Goal: Information Seeking & Learning: Learn about a topic

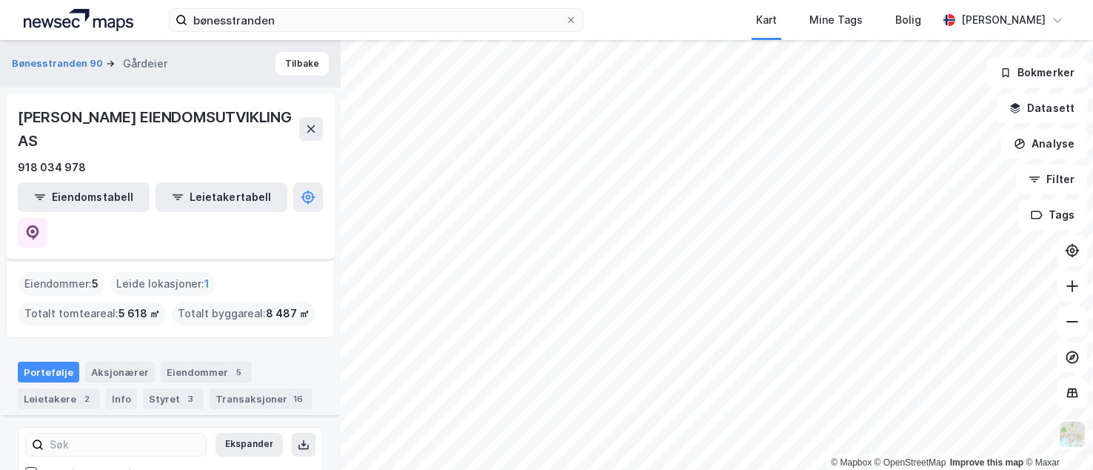
scroll to position [190, 0]
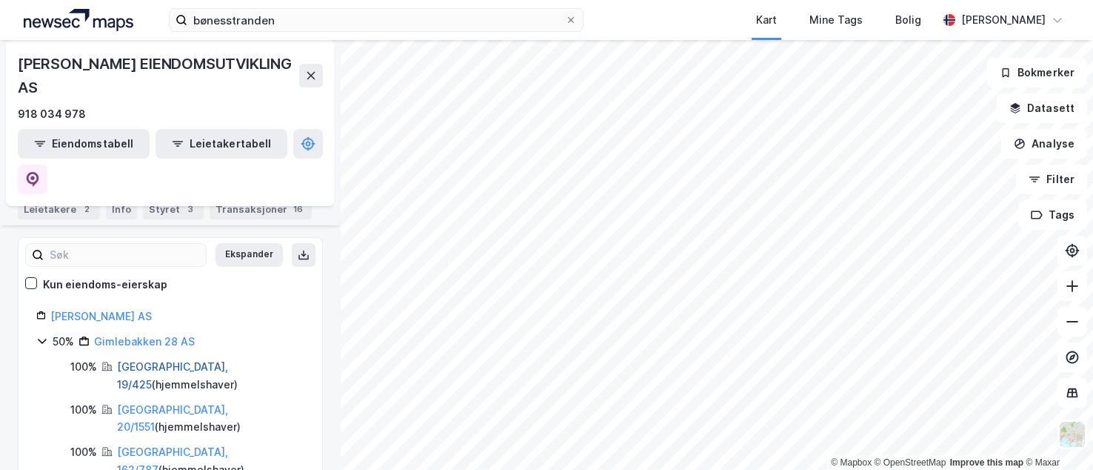
click at [139, 360] on link "[GEOGRAPHIC_DATA], 19/425" at bounding box center [172, 375] width 111 height 30
